Goal: Use online tool/utility: Utilize a website feature to perform a specific function

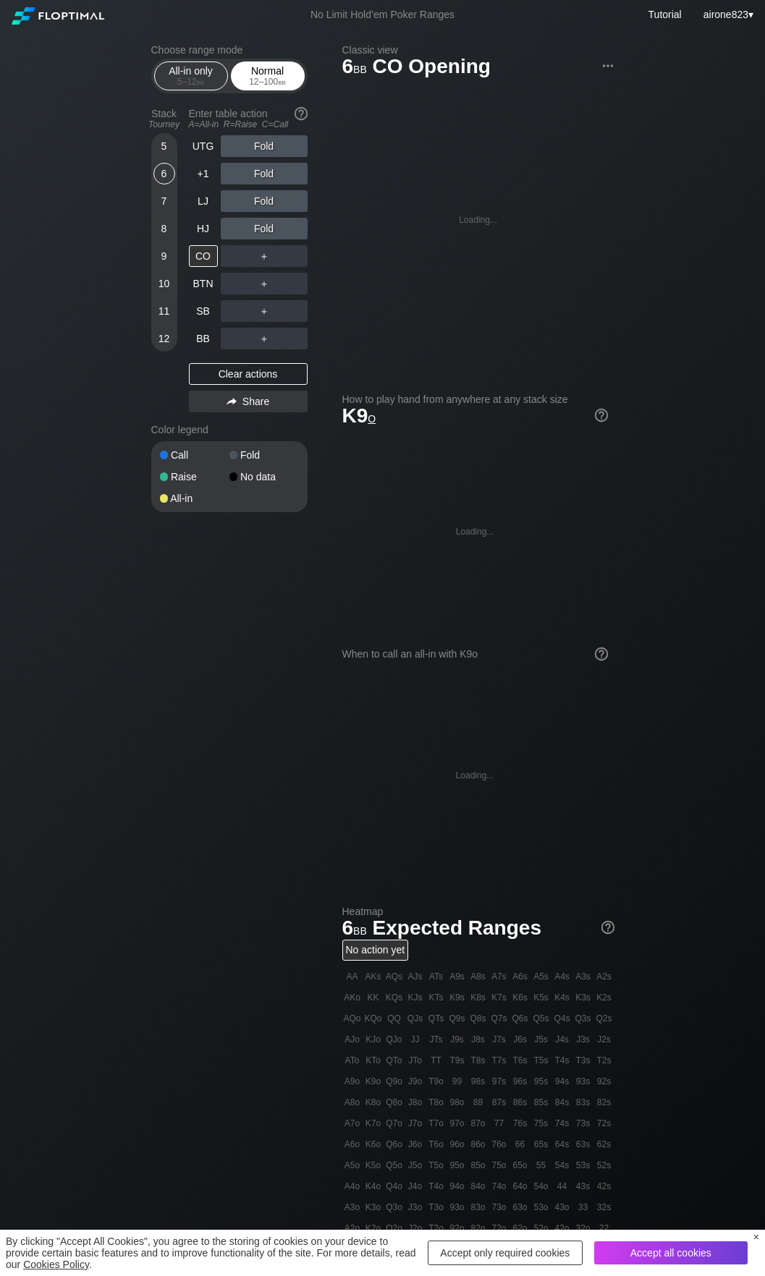
click at [284, 72] on div "Normal 12 – 100 bb" at bounding box center [267, 75] width 67 height 27
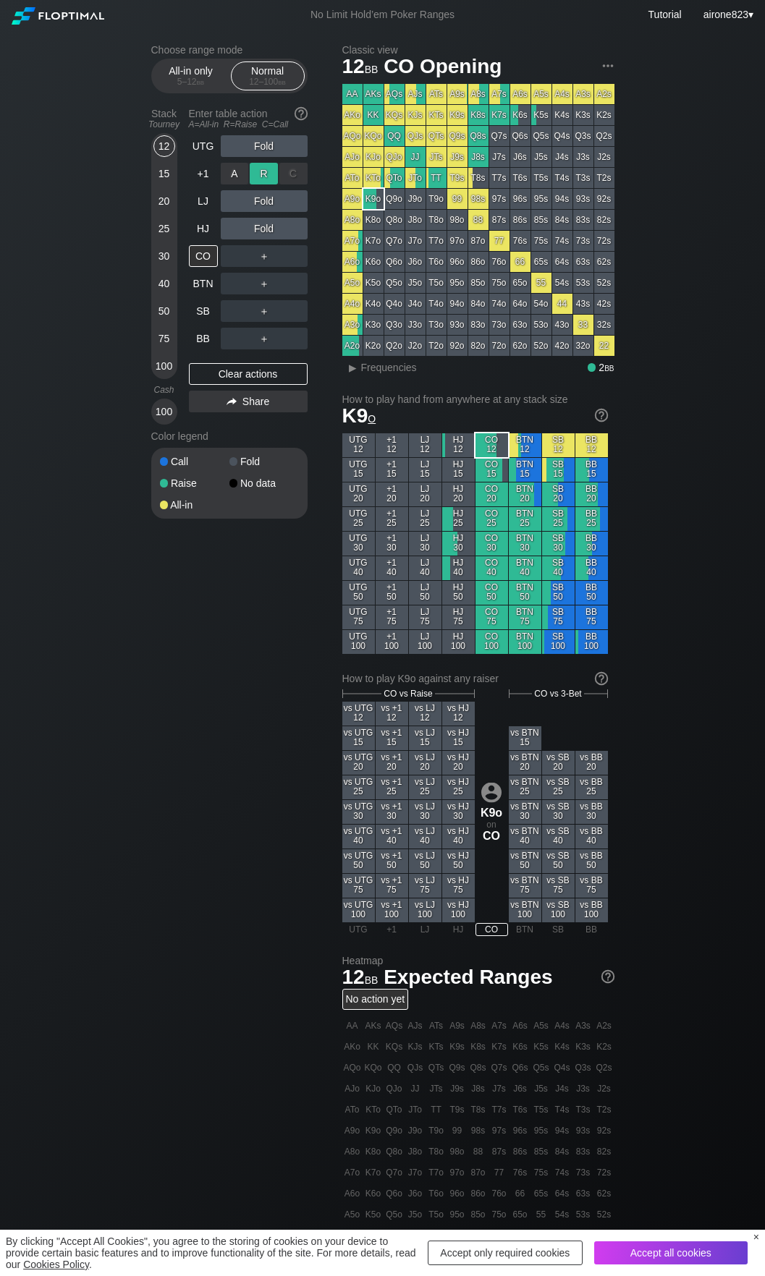
click at [270, 182] on div "R ✕" at bounding box center [264, 174] width 28 height 22
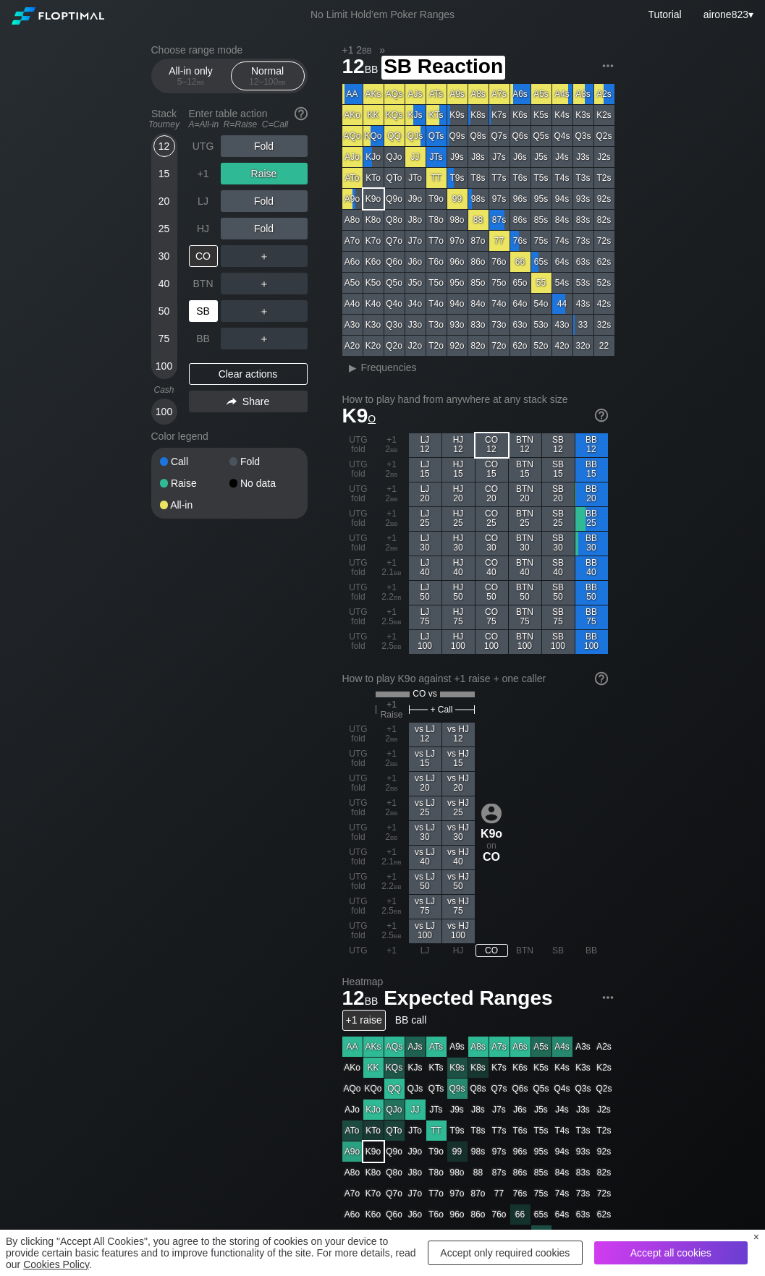
click at [208, 315] on div "SB" at bounding box center [203, 311] width 29 height 22
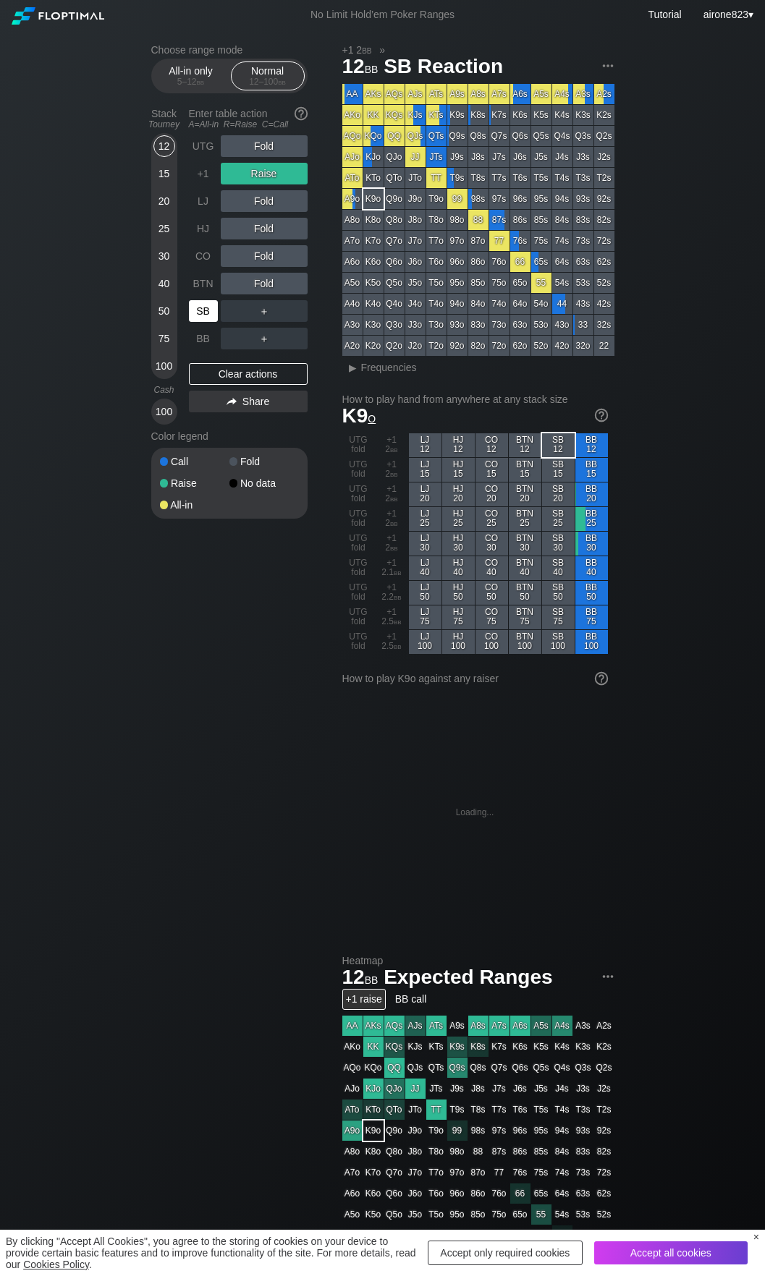
click at [208, 315] on div "SB" at bounding box center [203, 311] width 29 height 22
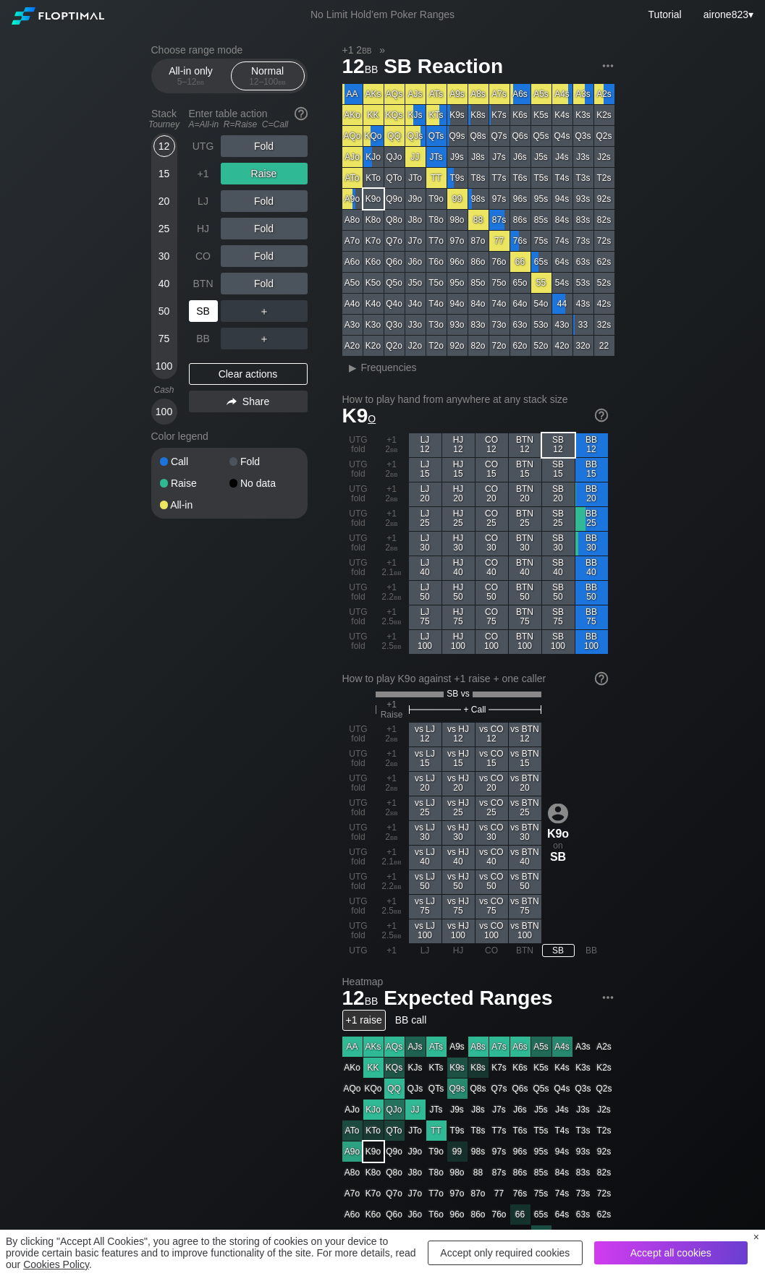
click at [208, 315] on div "SB" at bounding box center [203, 311] width 29 height 22
click at [217, 177] on div "+1" at bounding box center [203, 174] width 29 height 22
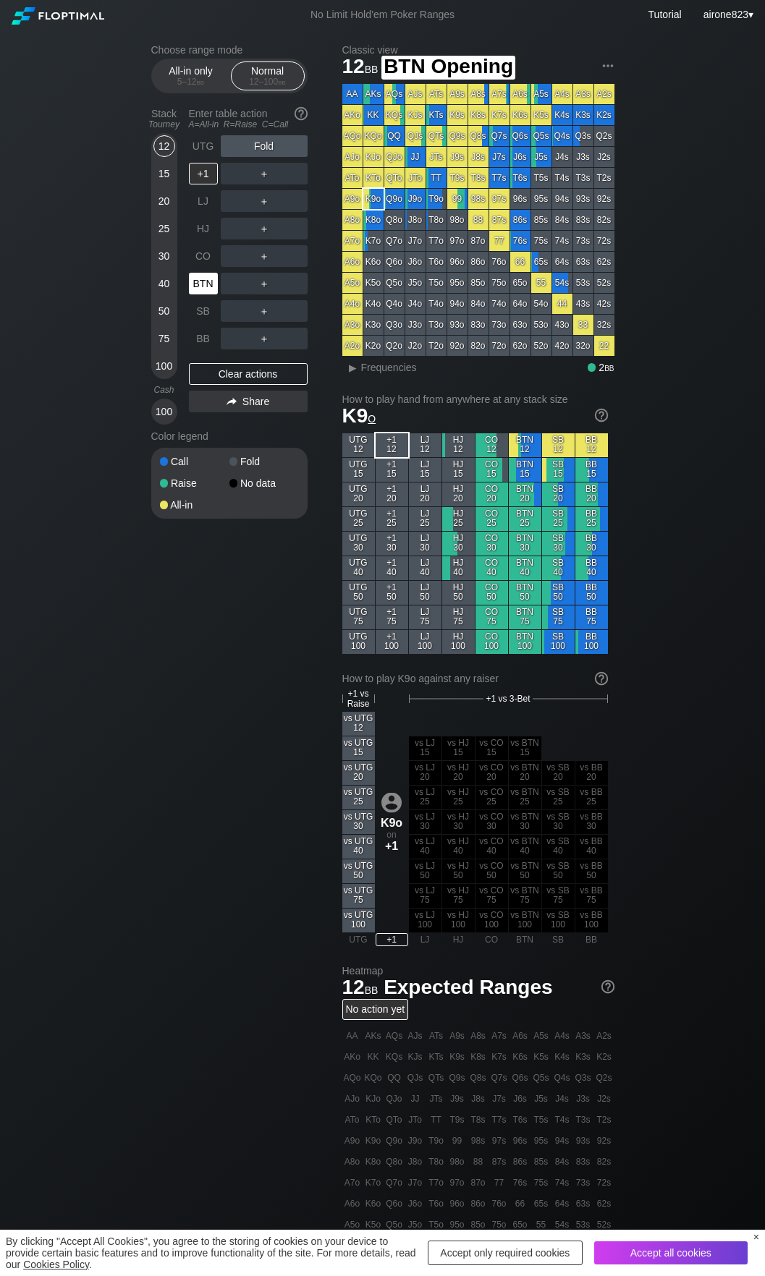
click at [204, 279] on div "BTN" at bounding box center [203, 284] width 29 height 22
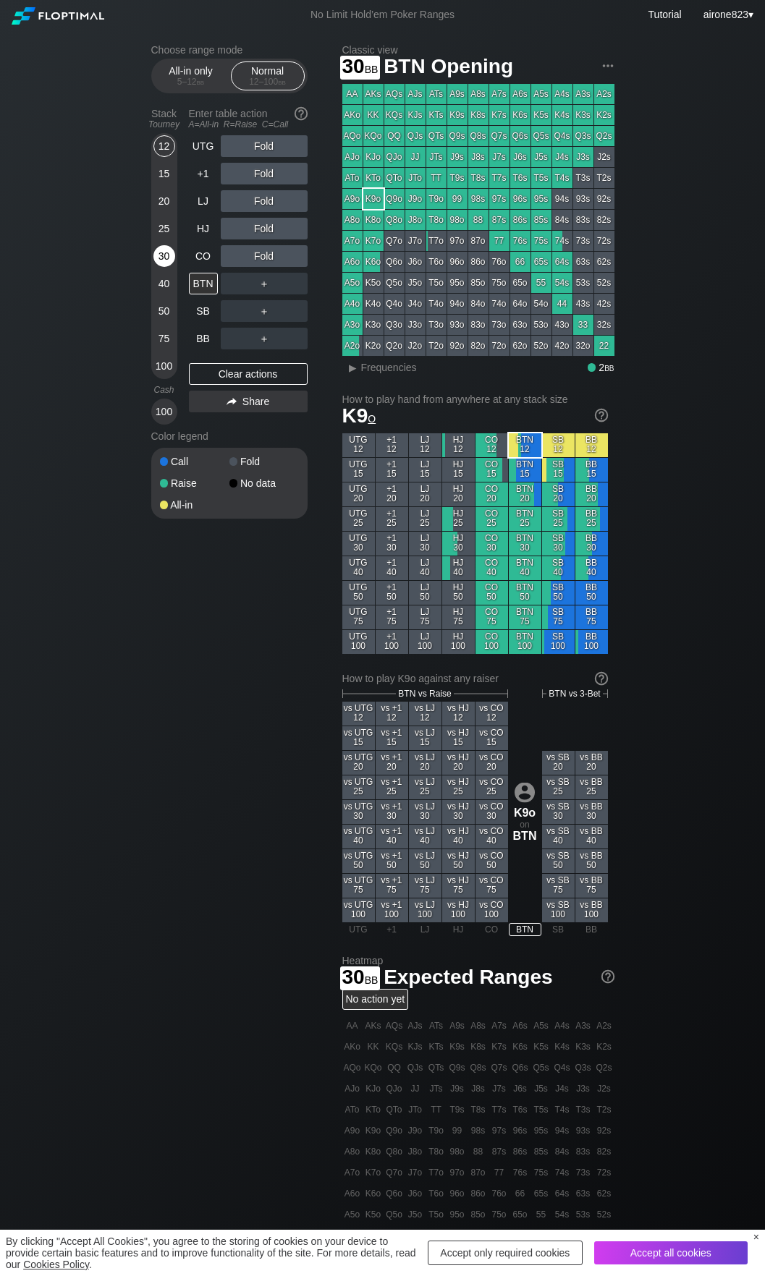
click at [168, 258] on div "30" at bounding box center [164, 256] width 22 height 22
click at [297, 318] on div "C ✕" at bounding box center [293, 311] width 28 height 22
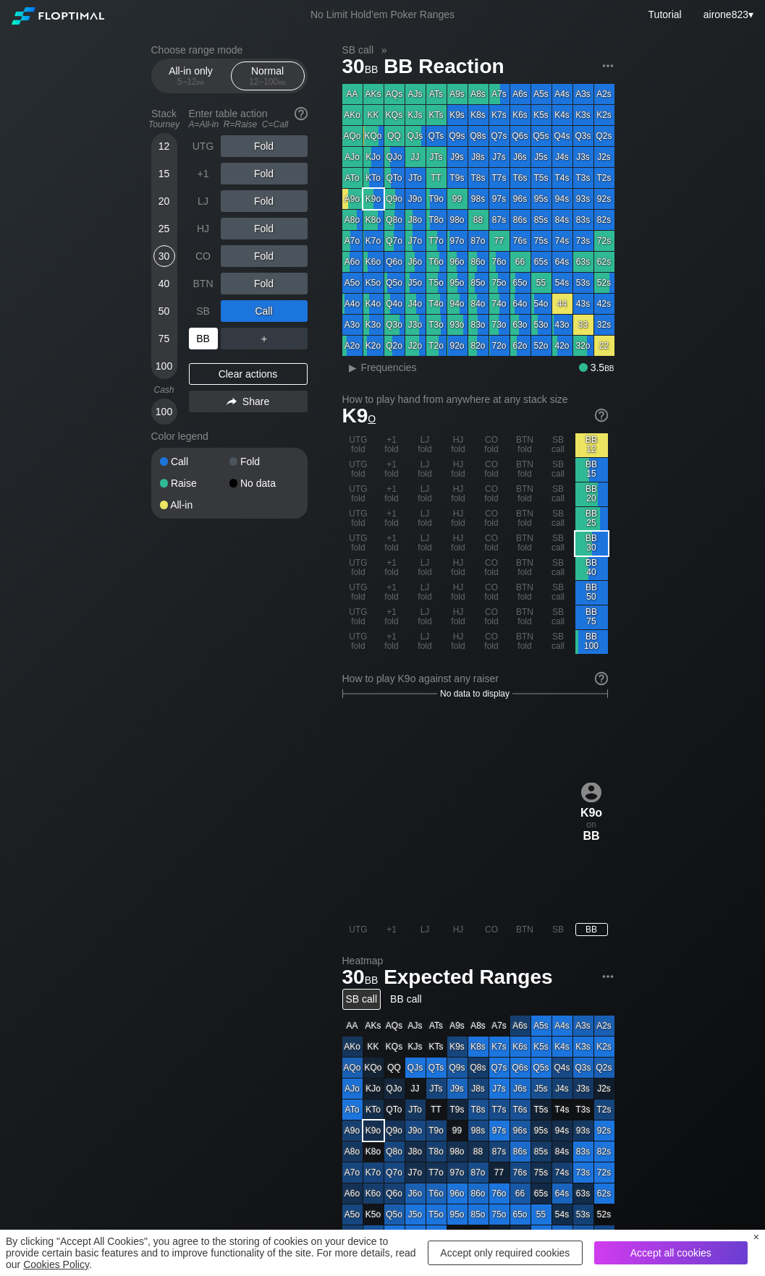
click at [203, 342] on div "BB" at bounding box center [203, 339] width 29 height 22
click at [203, 343] on div "BB" at bounding box center [203, 339] width 29 height 22
click at [198, 295] on div "BTN" at bounding box center [203, 284] width 29 height 22
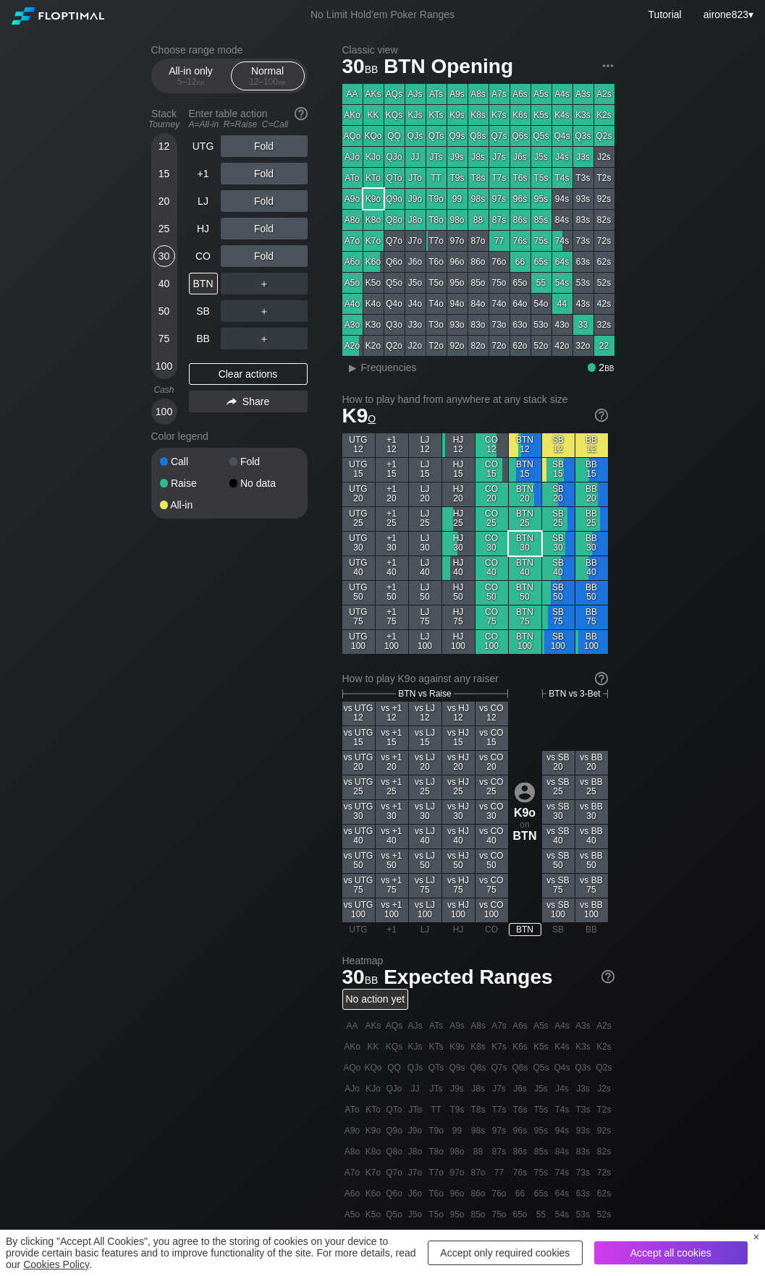
click at [163, 196] on div "20" at bounding box center [164, 201] width 22 height 22
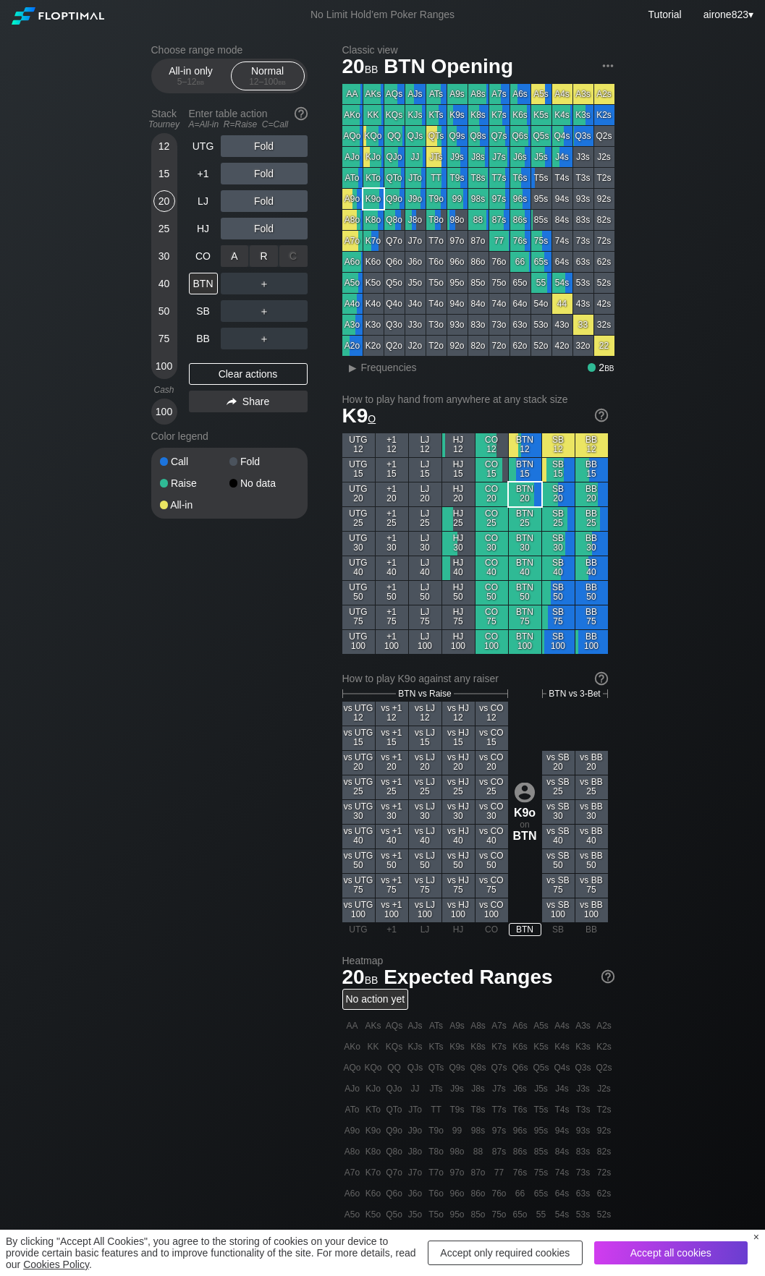
click at [271, 260] on div "R ✕" at bounding box center [264, 256] width 28 height 22
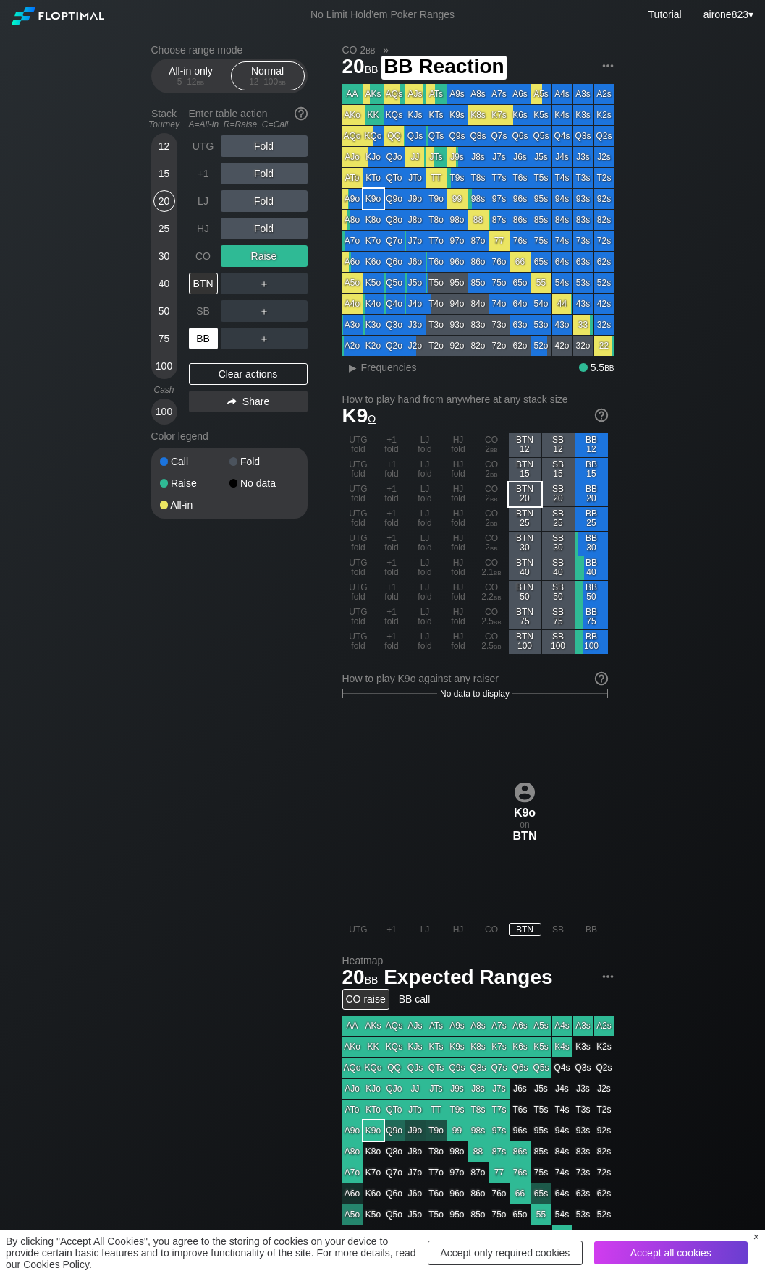
click at [206, 344] on div "BB" at bounding box center [203, 339] width 29 height 22
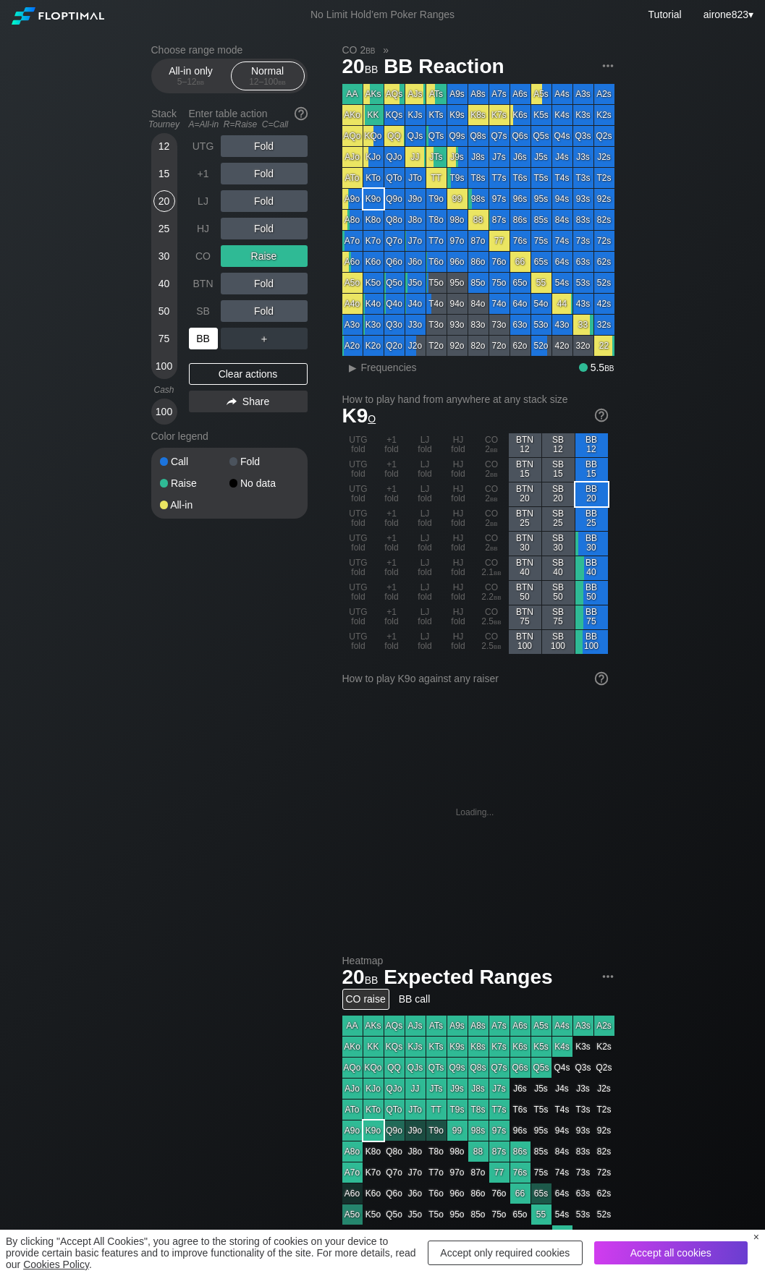
click at [206, 344] on div "BB" at bounding box center [203, 339] width 29 height 22
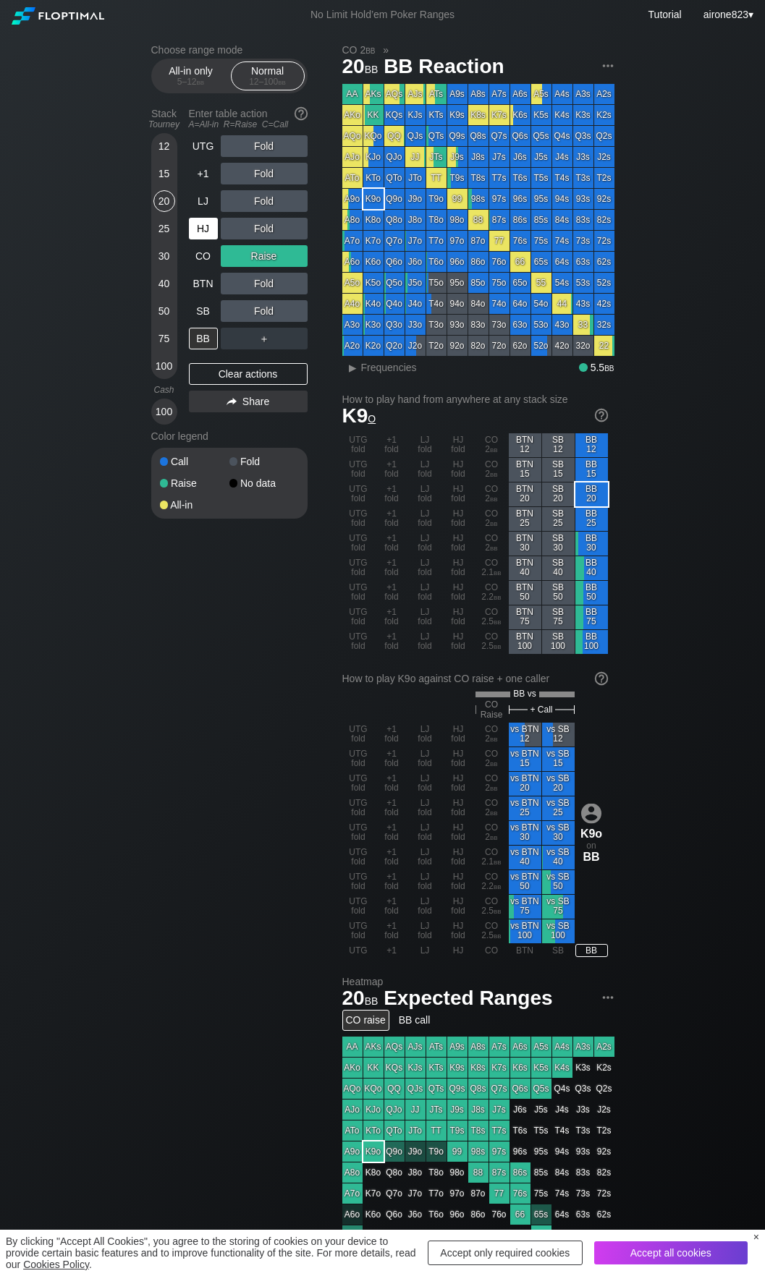
drag, startPoint x: 164, startPoint y: 151, endPoint x: 192, endPoint y: 237, distance: 90.6
click at [164, 151] on div "12" at bounding box center [164, 146] width 22 height 22
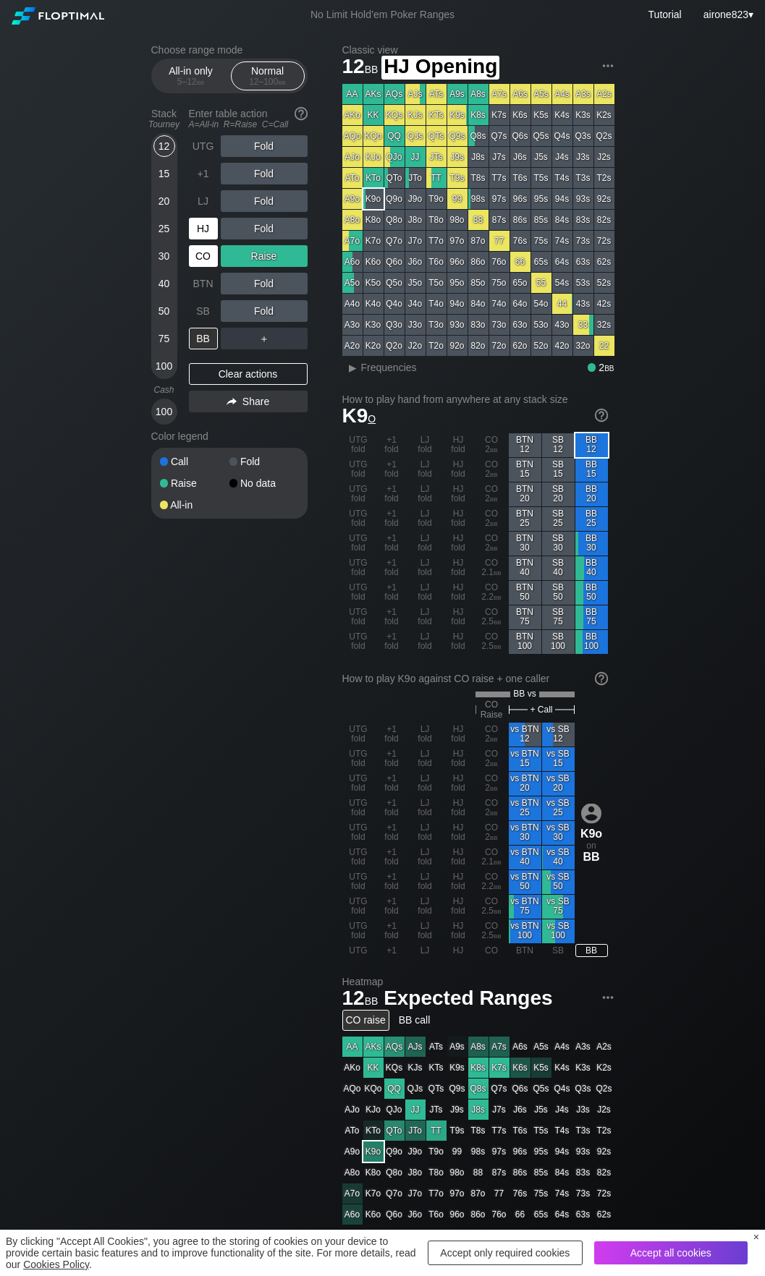
click at [192, 256] on div "CO" at bounding box center [203, 256] width 29 height 22
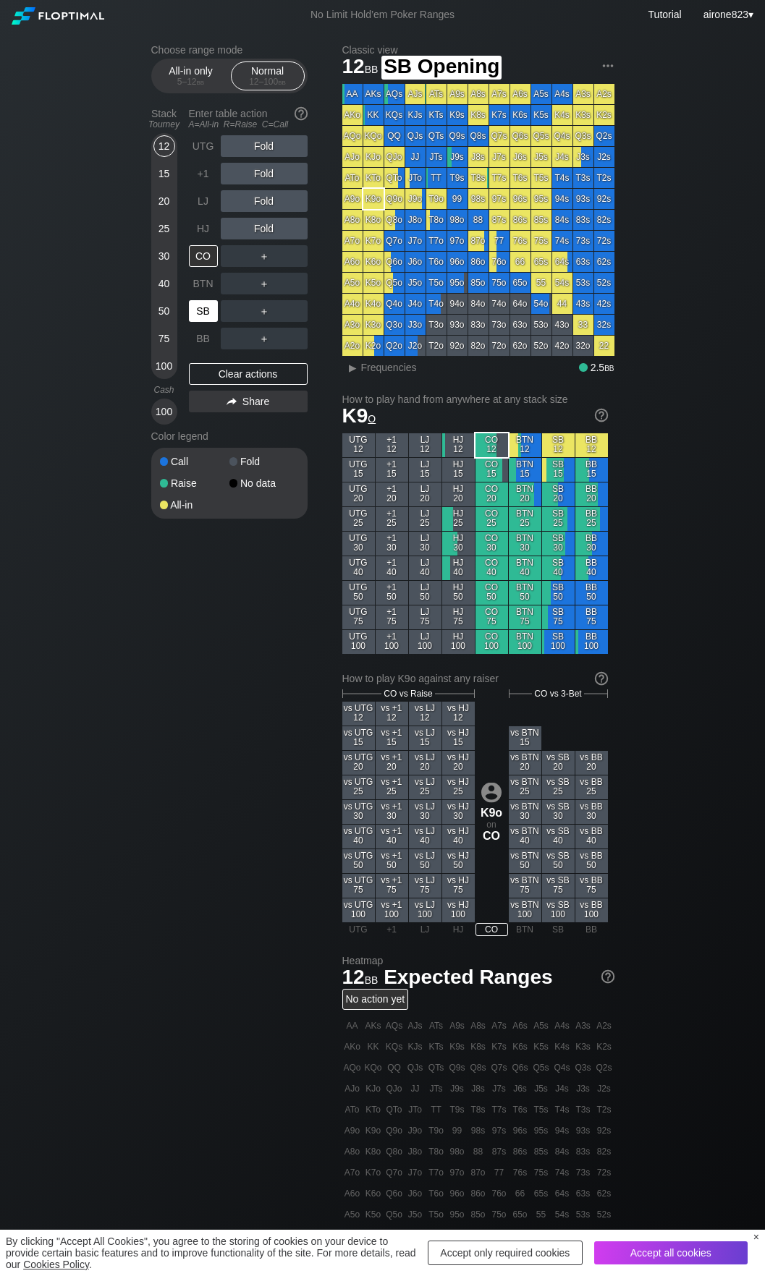
click at [201, 316] on div "SB" at bounding box center [203, 311] width 29 height 22
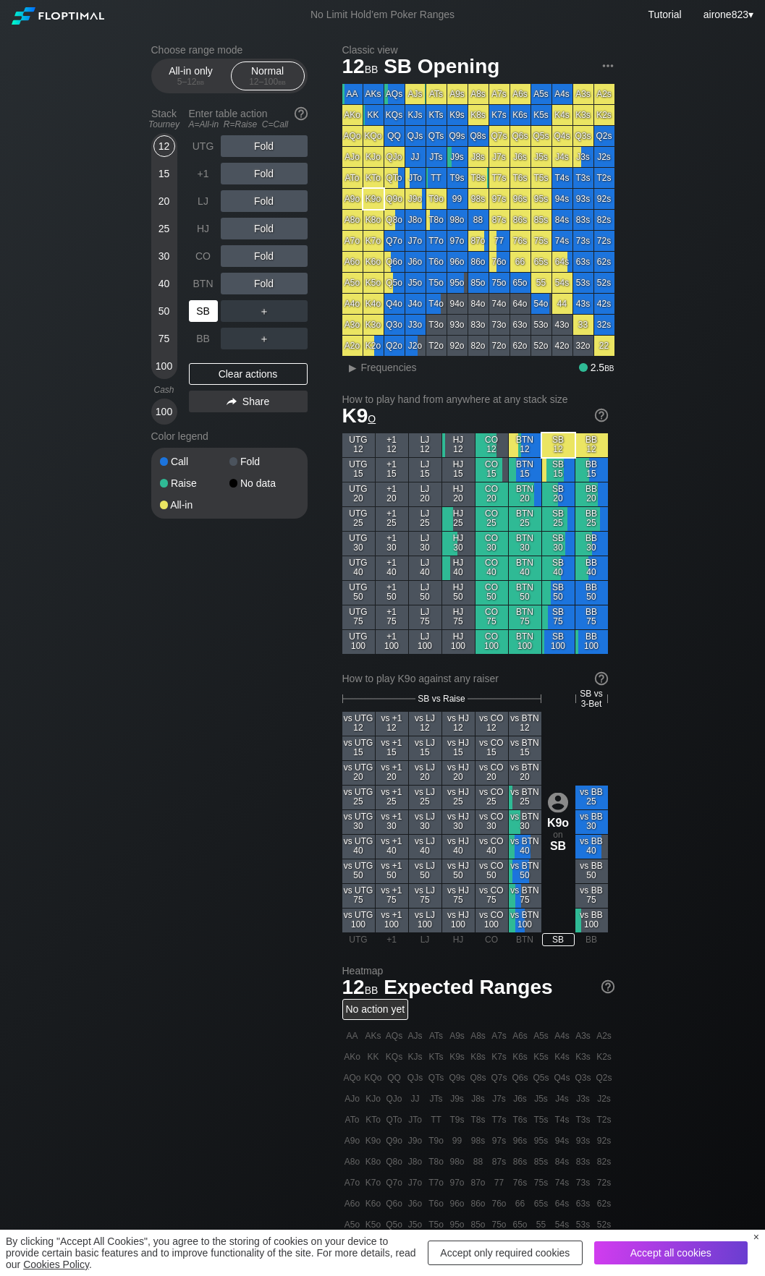
click at [201, 316] on div "SB" at bounding box center [203, 311] width 29 height 22
click at [286, 312] on div "＋" at bounding box center [264, 311] width 87 height 22
click at [297, 313] on div "C ✕" at bounding box center [293, 311] width 28 height 22
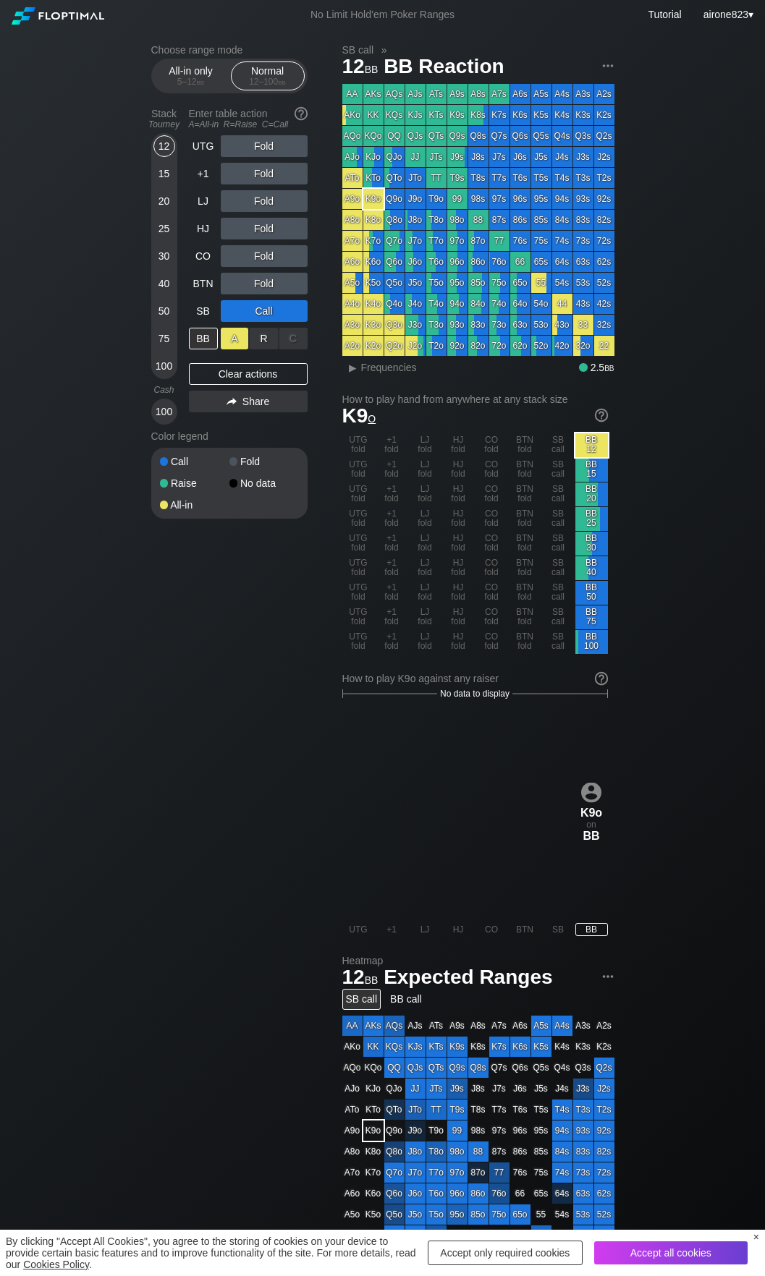
click at [237, 345] on div "A ✕" at bounding box center [235, 339] width 28 height 22
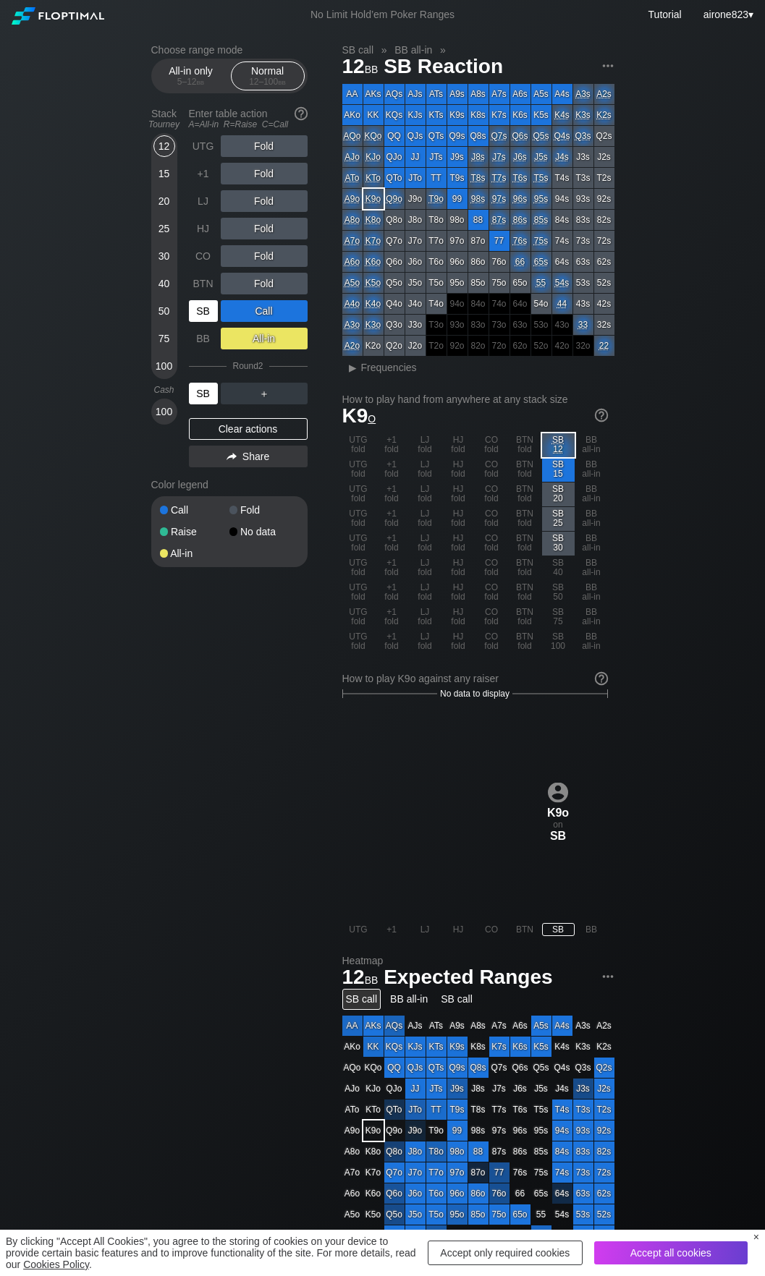
click at [203, 394] on div "SB" at bounding box center [203, 394] width 29 height 22
drag, startPoint x: 203, startPoint y: 394, endPoint x: 775, endPoint y: 329, distance: 576.1
click at [203, 394] on div "SB" at bounding box center [203, 394] width 29 height 22
drag, startPoint x: 195, startPoint y: 81, endPoint x: 204, endPoint y: 158, distance: 77.9
click at [195, 80] on div "5 – 12 bb" at bounding box center [191, 82] width 61 height 10
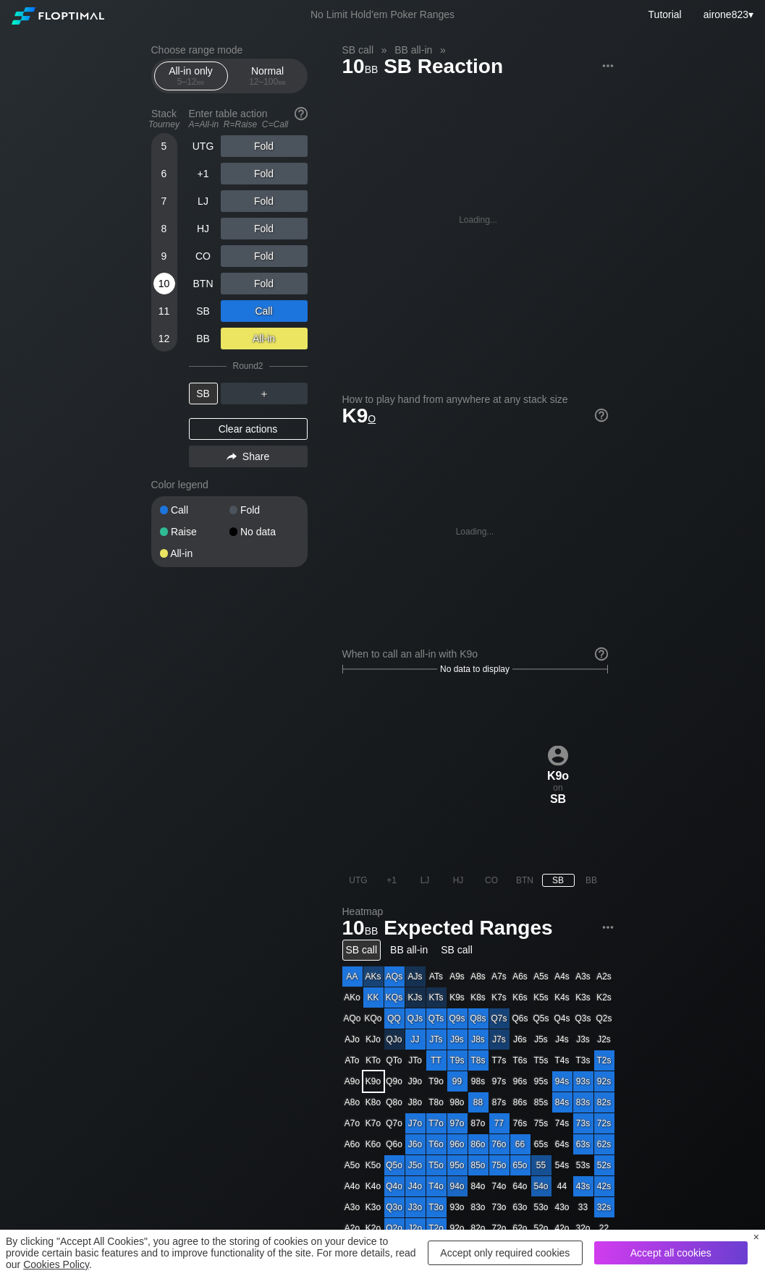
click at [164, 284] on div "10" at bounding box center [164, 284] width 22 height 22
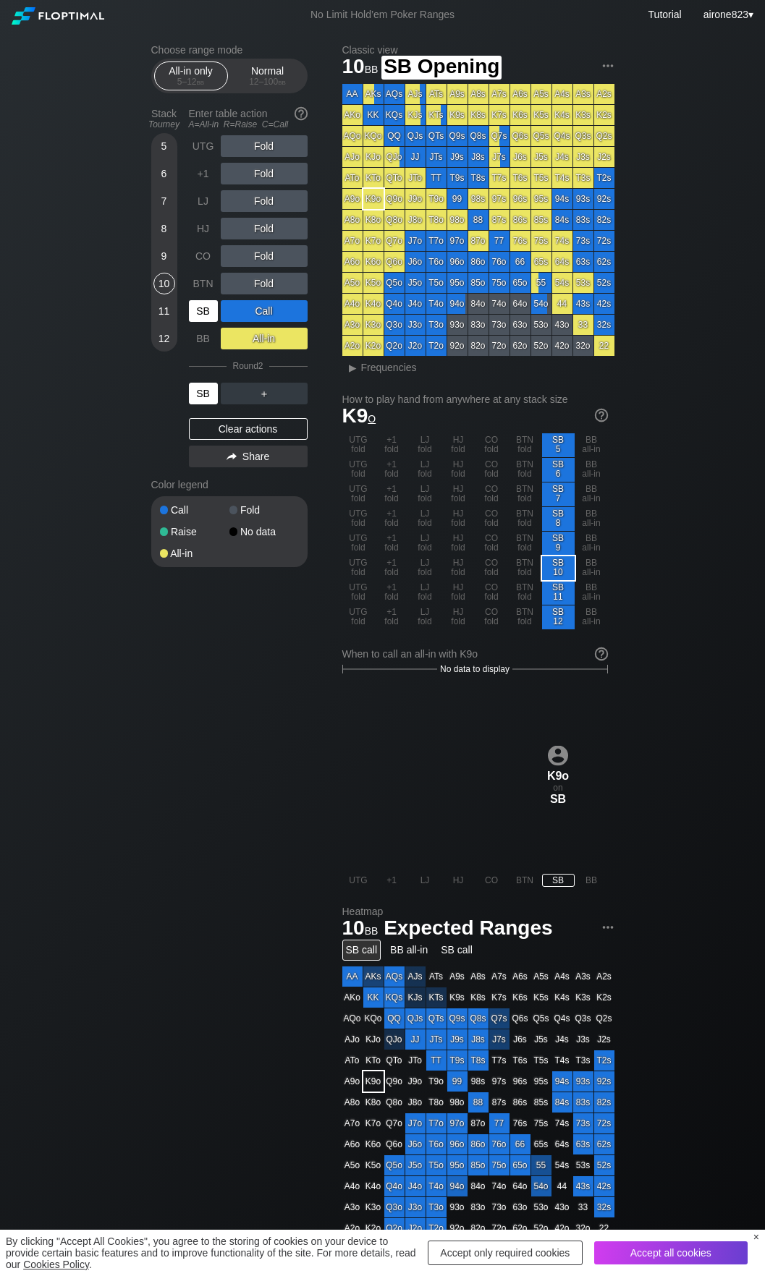
click at [203, 318] on div "SB" at bounding box center [203, 311] width 29 height 22
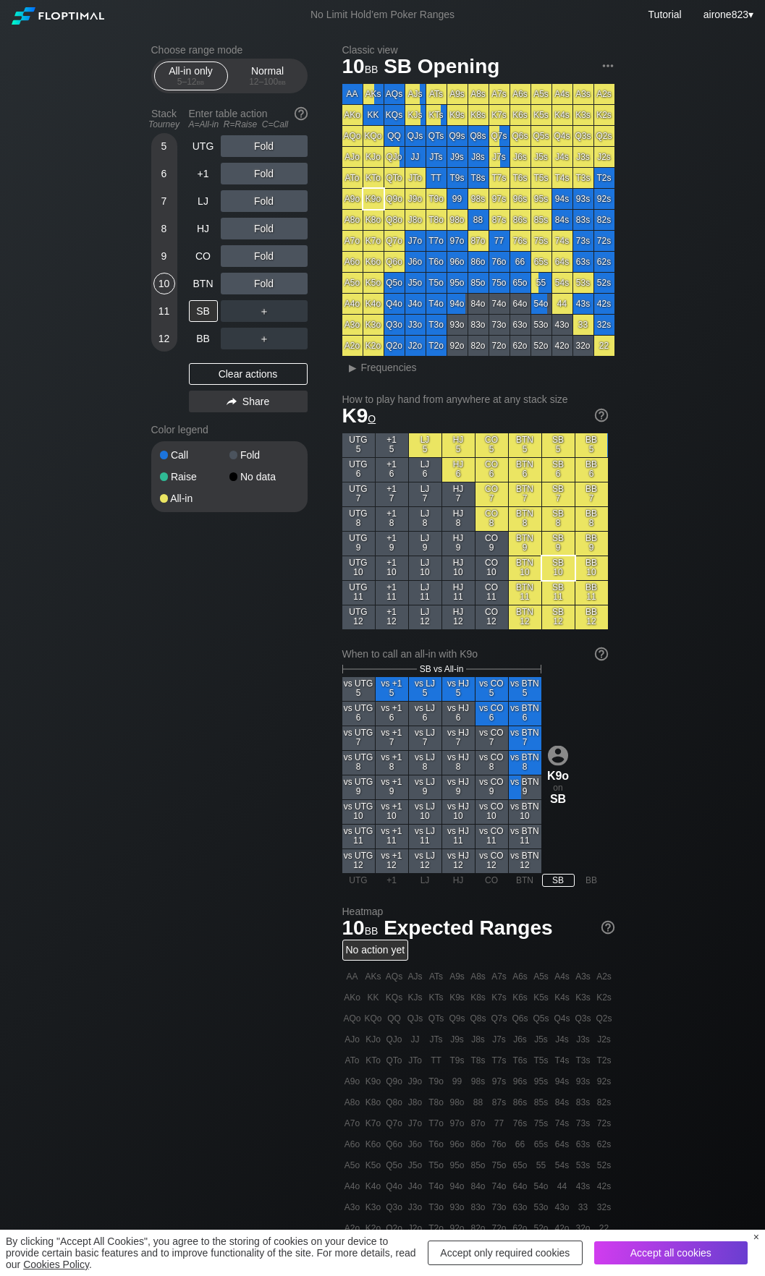
click at [259, 85] on div "12 – 100 bb" at bounding box center [267, 82] width 61 height 10
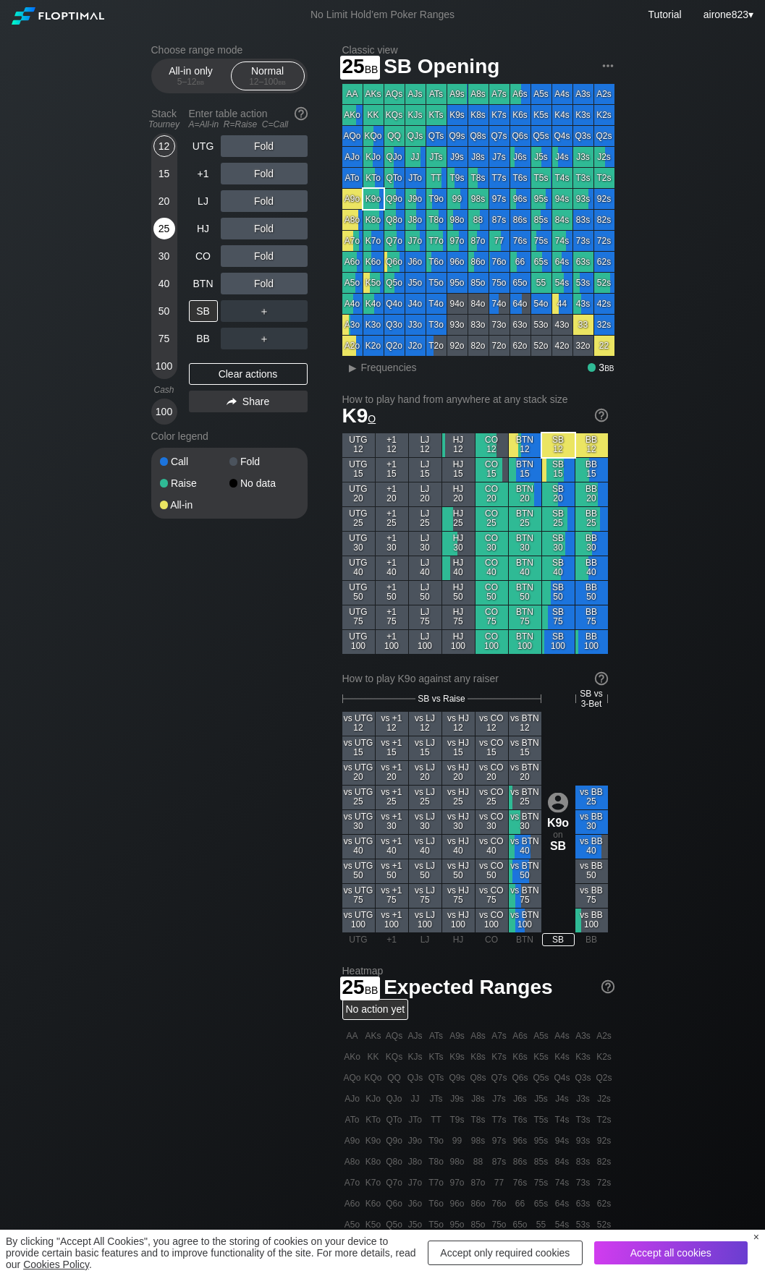
click at [161, 236] on div "25" at bounding box center [164, 229] width 22 height 22
drag, startPoint x: 267, startPoint y: 289, endPoint x: 240, endPoint y: 310, distance: 34.2
click at [267, 289] on div "R ✕" at bounding box center [264, 284] width 28 height 22
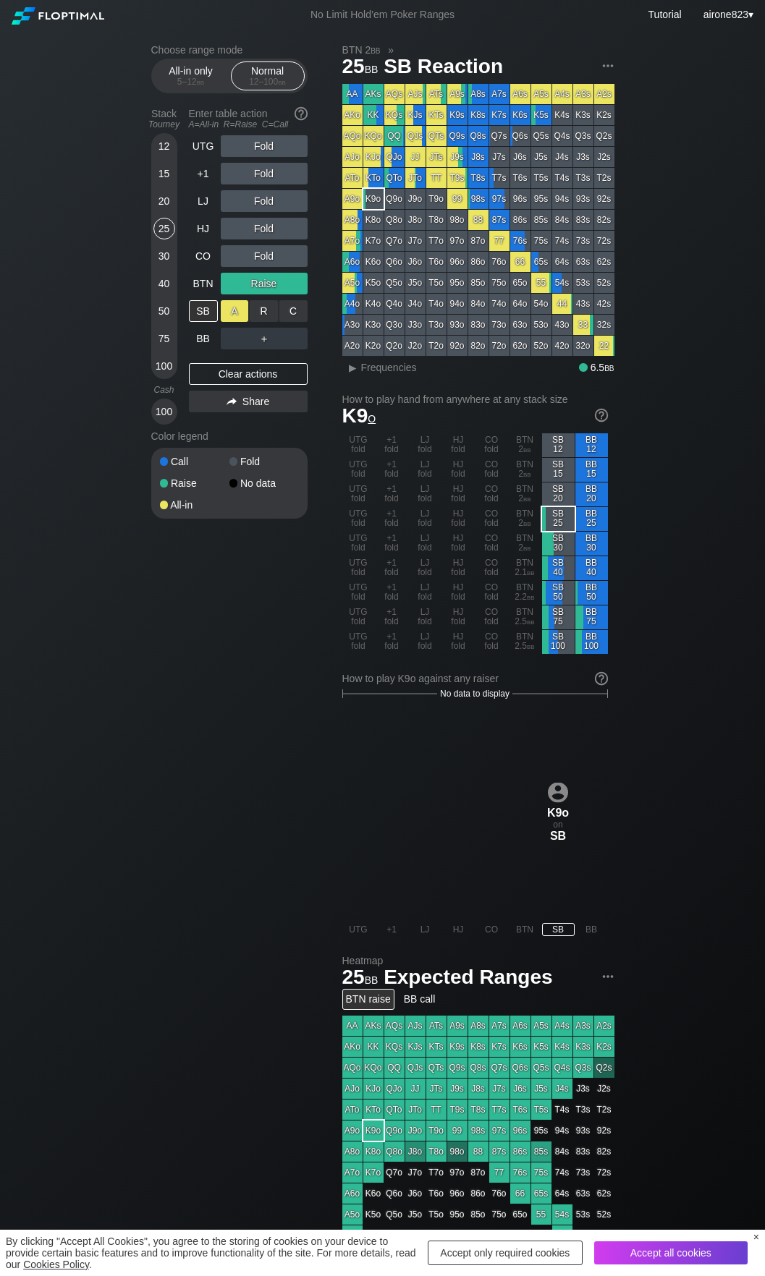
click at [235, 313] on div "A ✕" at bounding box center [235, 311] width 28 height 22
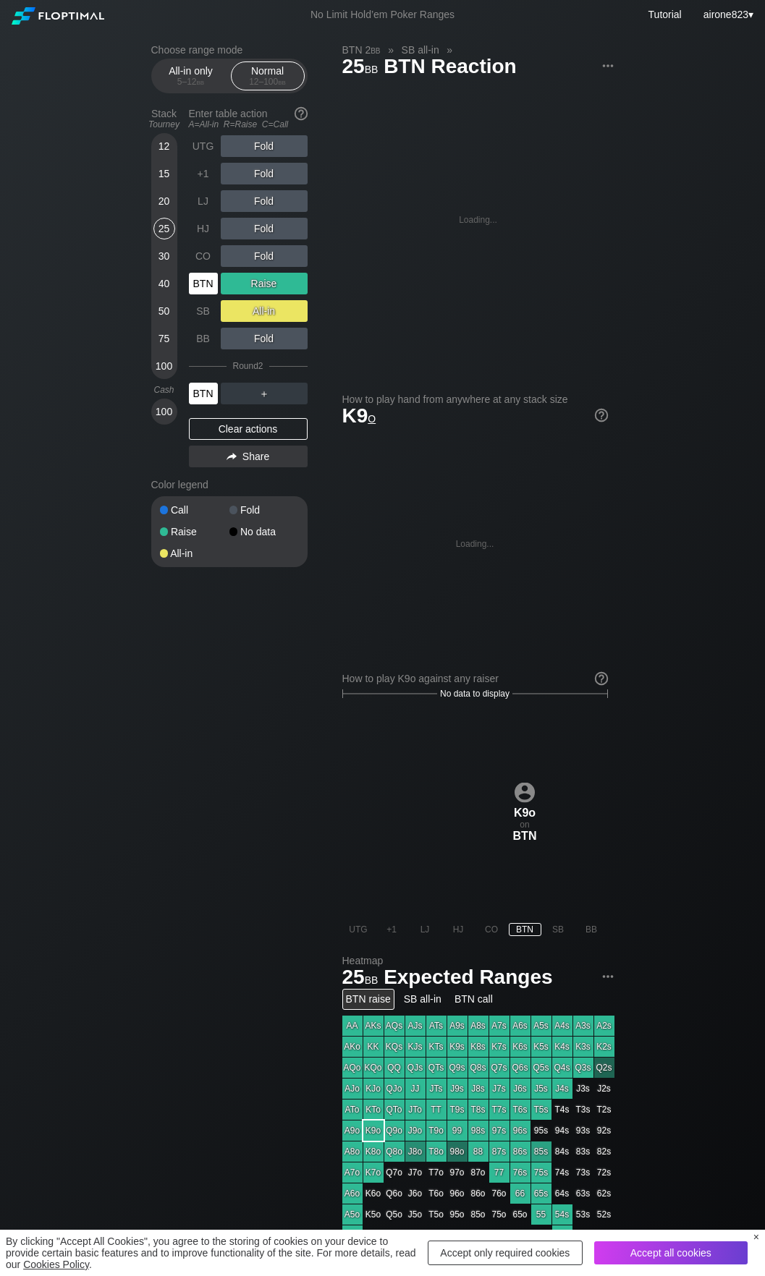
click at [199, 401] on div "BTN" at bounding box center [203, 394] width 29 height 22
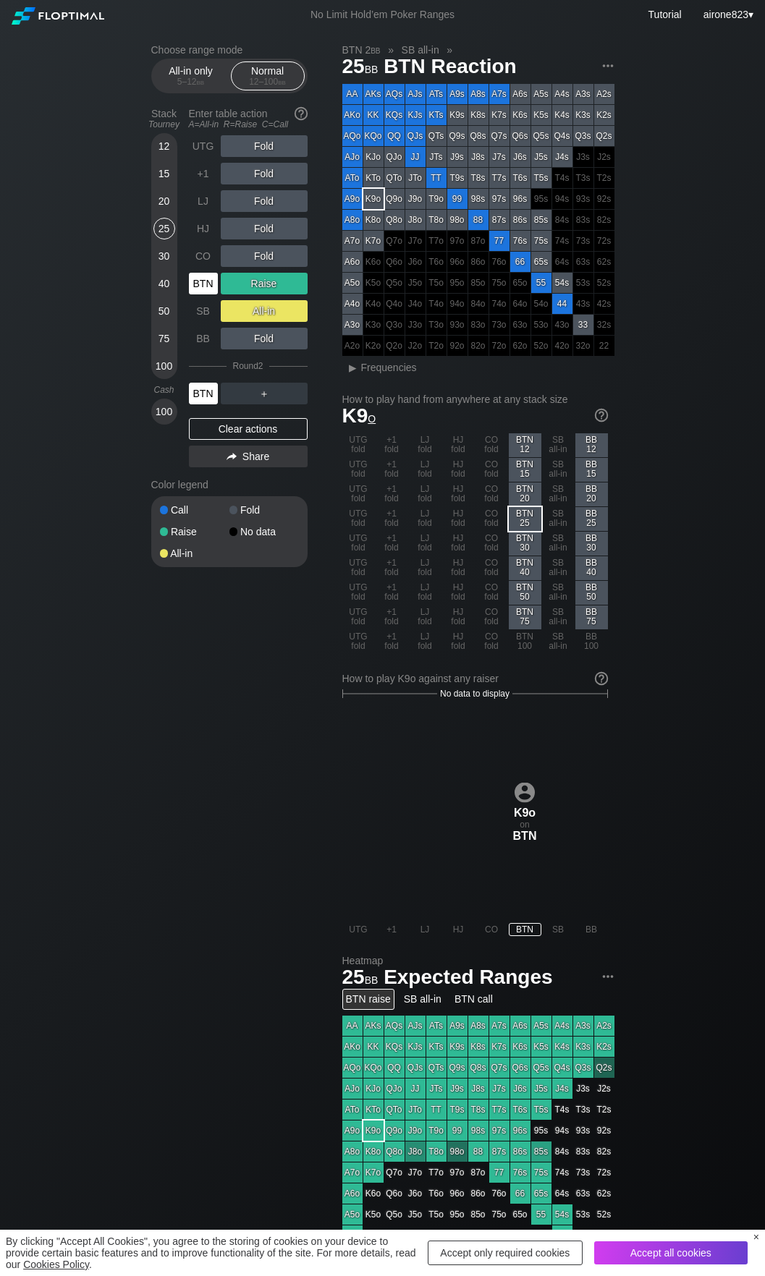
click at [203, 400] on div "BTN" at bounding box center [203, 394] width 29 height 22
